Goal: Navigation & Orientation: Find specific page/section

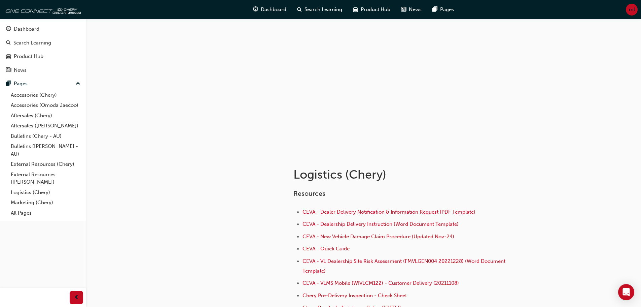
scroll to position [157, 0]
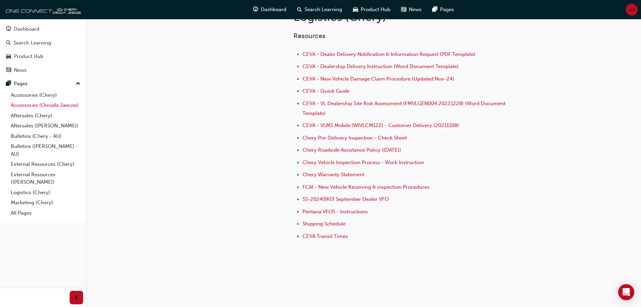
click at [30, 106] on link "Accessories (Omoda Jaecoo)" at bounding box center [45, 105] width 75 height 10
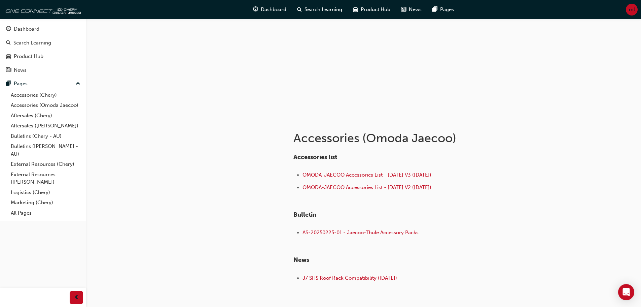
scroll to position [78, 0]
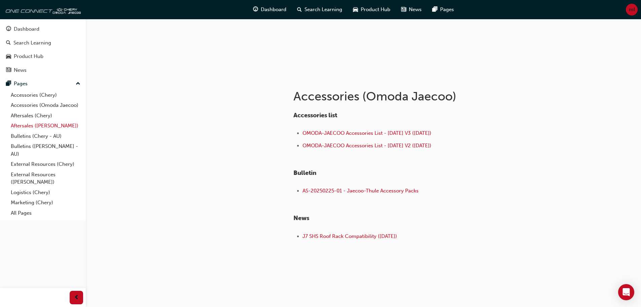
click at [43, 126] on link "Aftersales ([PERSON_NAME])" at bounding box center [45, 125] width 75 height 10
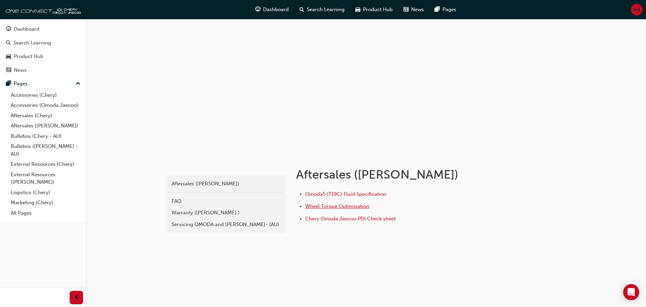
click at [356, 206] on span "Wheel Torque Optimisation" at bounding box center [337, 206] width 64 height 6
click at [190, 211] on div "Warranty ([PERSON_NAME] )" at bounding box center [226, 213] width 108 height 8
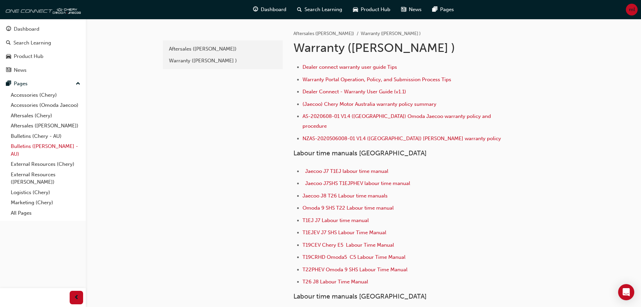
click at [50, 147] on link "Bulletins ([PERSON_NAME] - AU)" at bounding box center [45, 150] width 75 height 18
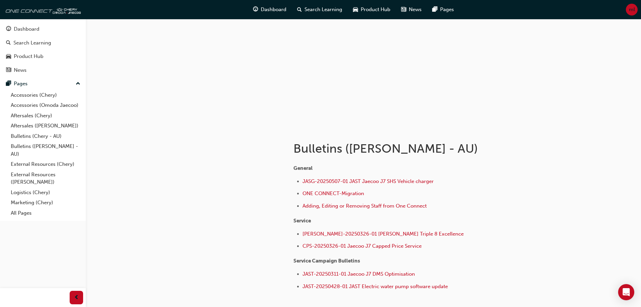
scroll to position [34, 0]
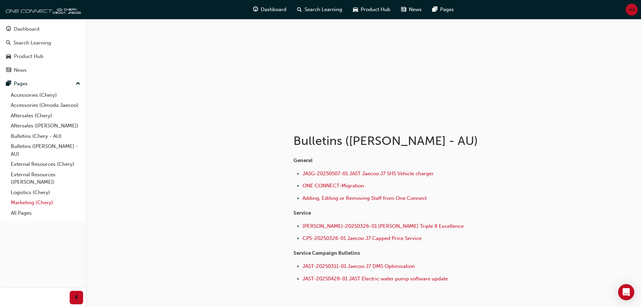
click at [42, 201] on link "Marketing (Chery)" at bounding box center [45, 202] width 75 height 10
